Goal: Task Accomplishment & Management: Use online tool/utility

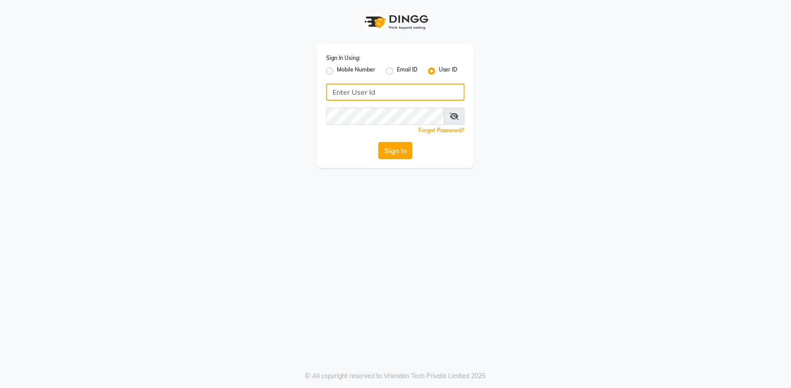
type input "e2555-01"
click at [388, 150] on button "Sign In" at bounding box center [395, 150] width 34 height 17
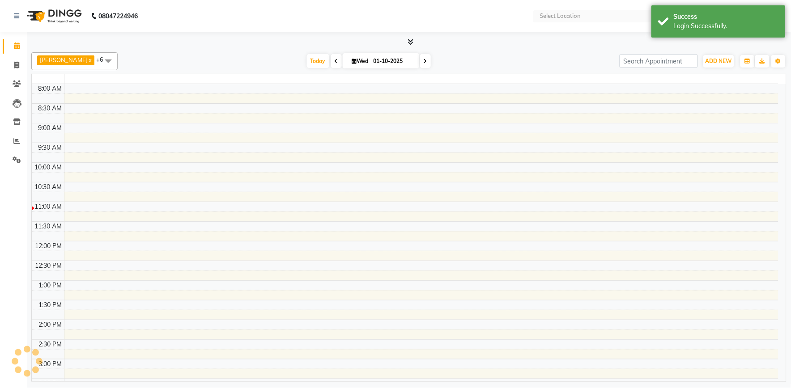
select select "en"
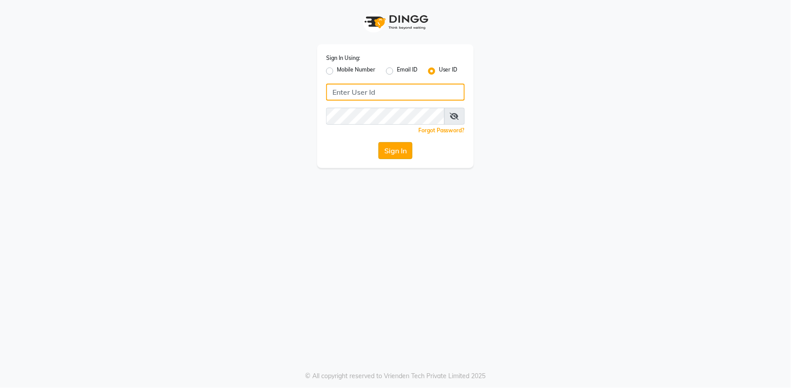
type input "e2555-01"
click at [405, 149] on button "Sign In" at bounding box center [395, 150] width 34 height 17
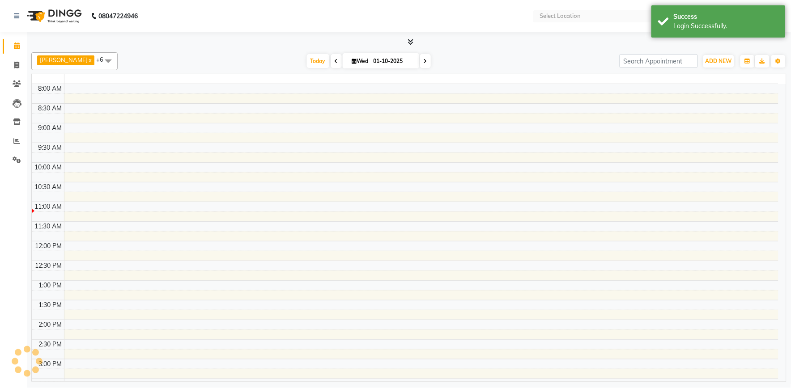
select select "en"
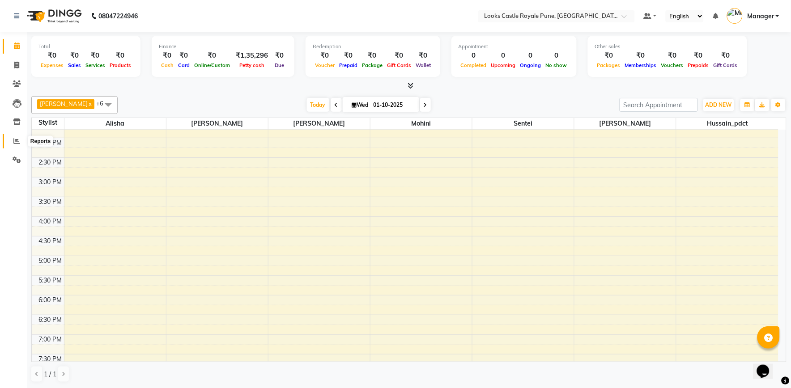
click at [12, 144] on span at bounding box center [17, 141] width 16 height 10
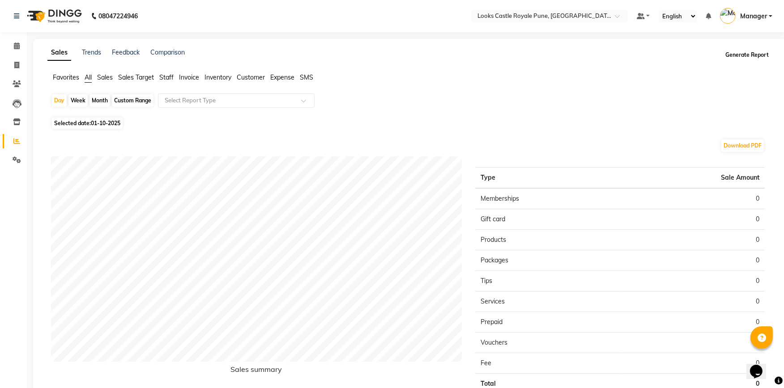
click at [752, 56] on button "Generate Report" at bounding box center [747, 55] width 48 height 13
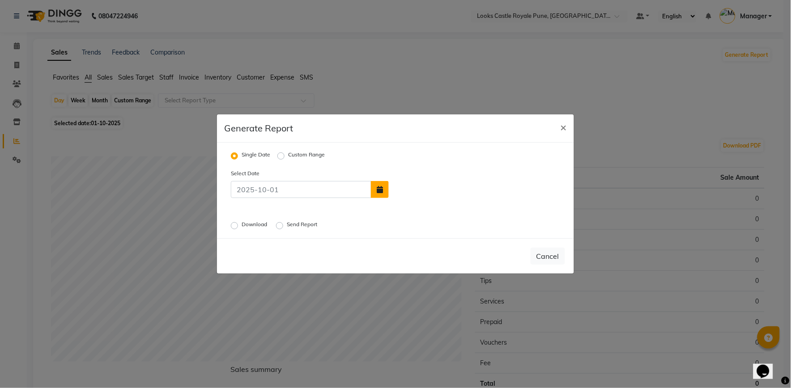
click at [378, 191] on icon "button" at bounding box center [380, 189] width 6 height 7
click at [426, 136] on select "Sep Oct" at bounding box center [425, 139] width 34 height 13
select select "9"
click at [408, 133] on select "Sep Oct" at bounding box center [425, 139] width 34 height 13
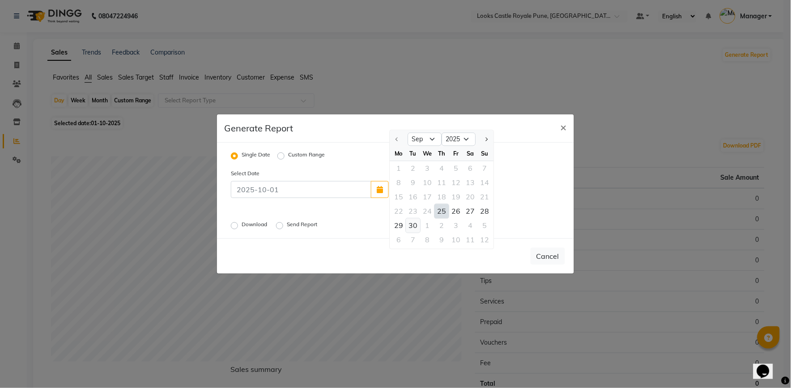
click at [414, 221] on div "30" at bounding box center [413, 226] width 14 height 14
type input "30-09-2025"
click at [242, 223] on label "Download" at bounding box center [255, 226] width 27 height 11
click at [236, 223] on input "Download" at bounding box center [236, 226] width 6 height 6
radio input "true"
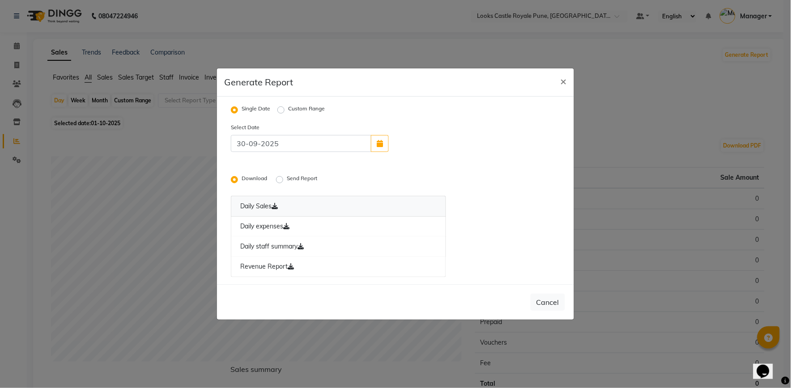
click at [332, 202] on link "Daily Sales" at bounding box center [338, 206] width 215 height 21
click at [323, 224] on link "Daily expenses" at bounding box center [338, 227] width 215 height 21
click at [319, 246] on link "Daily staff summary" at bounding box center [338, 247] width 215 height 21
click at [314, 263] on link "Revenue Report" at bounding box center [338, 267] width 215 height 21
